Goal: Transaction & Acquisition: Purchase product/service

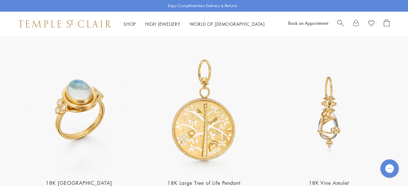
scroll to position [1107, 0]
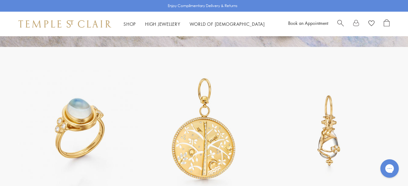
click at [208, 143] on img at bounding box center [204, 130] width 121 height 121
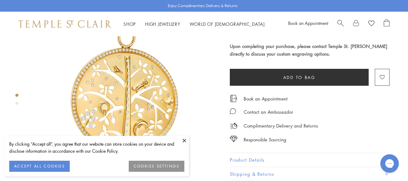
click at [184, 141] on button at bounding box center [184, 140] width 9 height 9
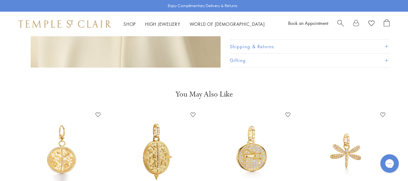
scroll to position [369, 0]
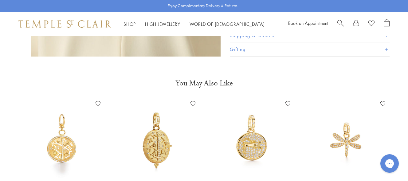
click at [254, 141] on img at bounding box center [251, 140] width 83 height 83
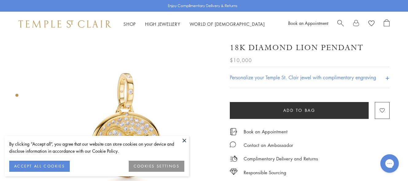
click at [186, 140] on button at bounding box center [184, 140] width 9 height 9
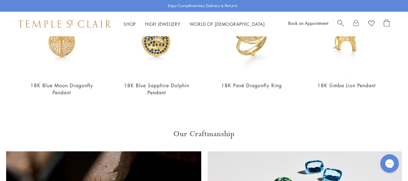
scroll to position [184, 0]
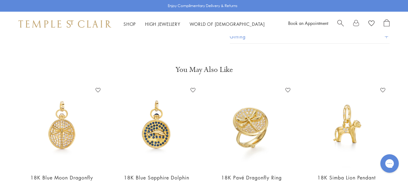
click at [158, 137] on img at bounding box center [156, 126] width 83 height 83
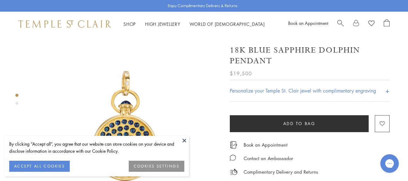
click at [184, 139] on button at bounding box center [184, 140] width 9 height 9
